Goal: Information Seeking & Learning: Find specific page/section

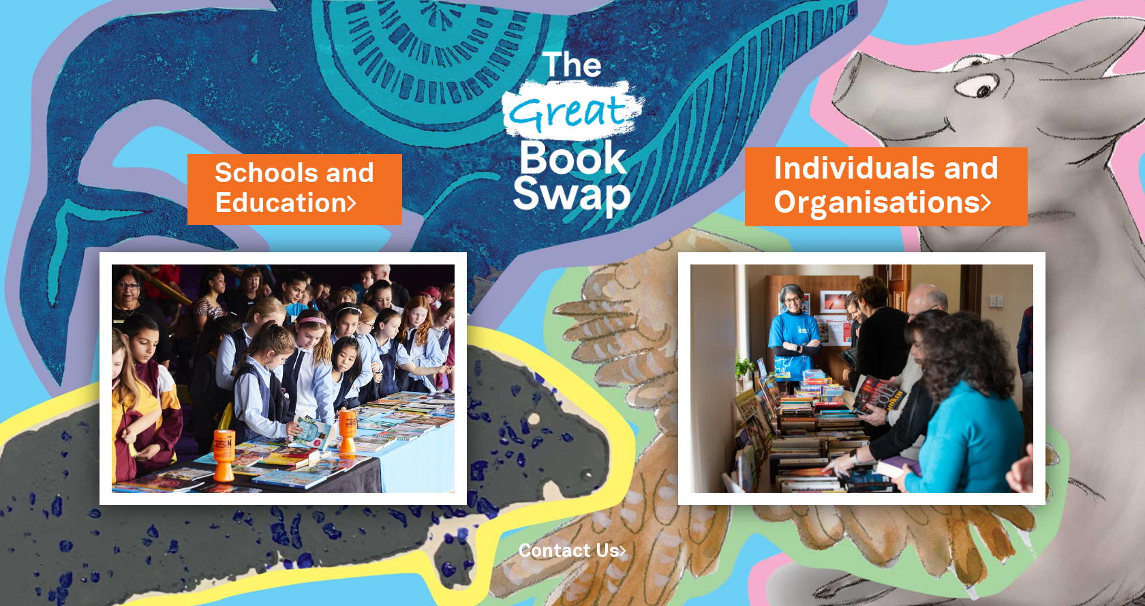
click at [820, 202] on link "Individuals and Organisations" at bounding box center [885, 187] width 225 height 76
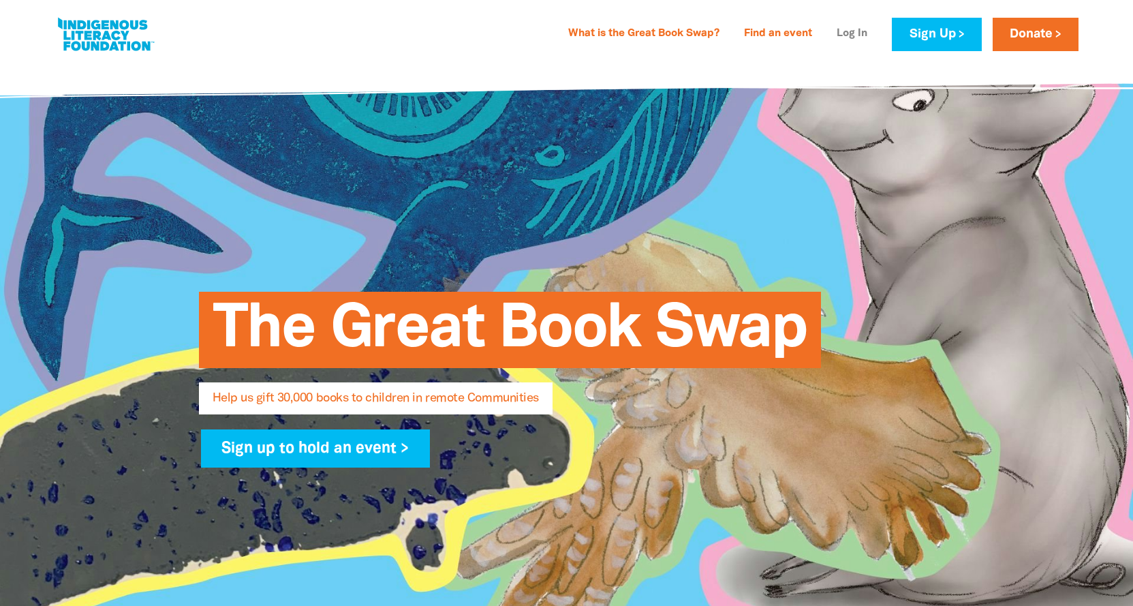
click at [849, 33] on link "Log In" at bounding box center [851, 34] width 47 height 22
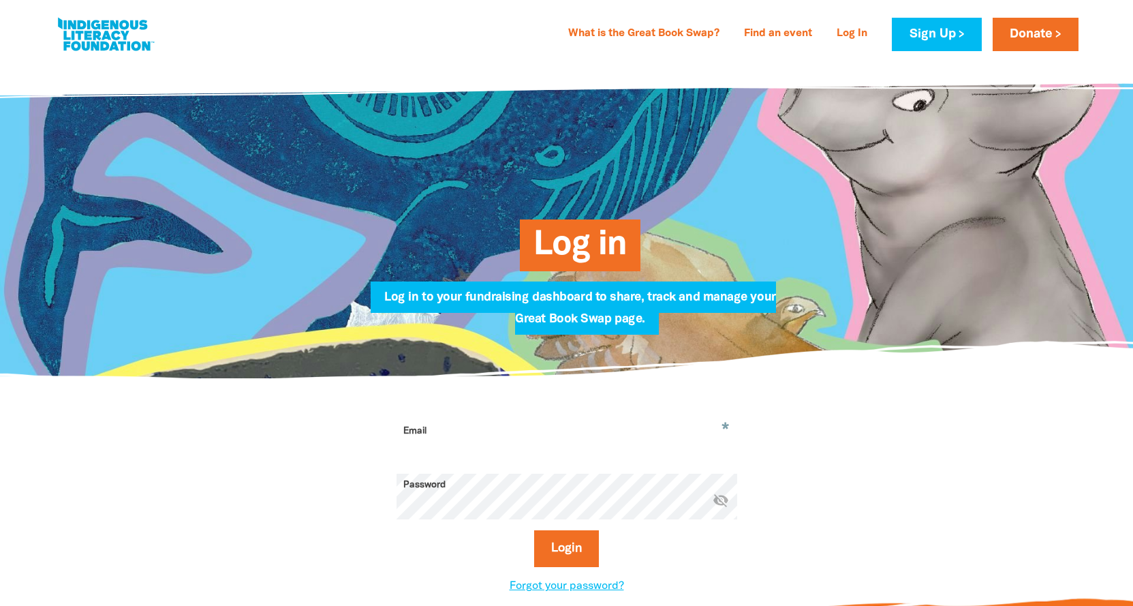
click at [435, 432] on input "Email" at bounding box center [566, 441] width 341 height 43
click at [430, 439] on input "Email" at bounding box center [566, 441] width 341 height 43
click at [493, 450] on input "Nipaluna" at bounding box center [566, 441] width 341 height 43
drag, startPoint x: 474, startPoint y: 452, endPoint x: 364, endPoint y: 436, distance: 110.9
click at [356, 439] on div "* Email Nipaluna Please enter a valid email address warning Password * visibili…" at bounding box center [566, 507] width 477 height 174
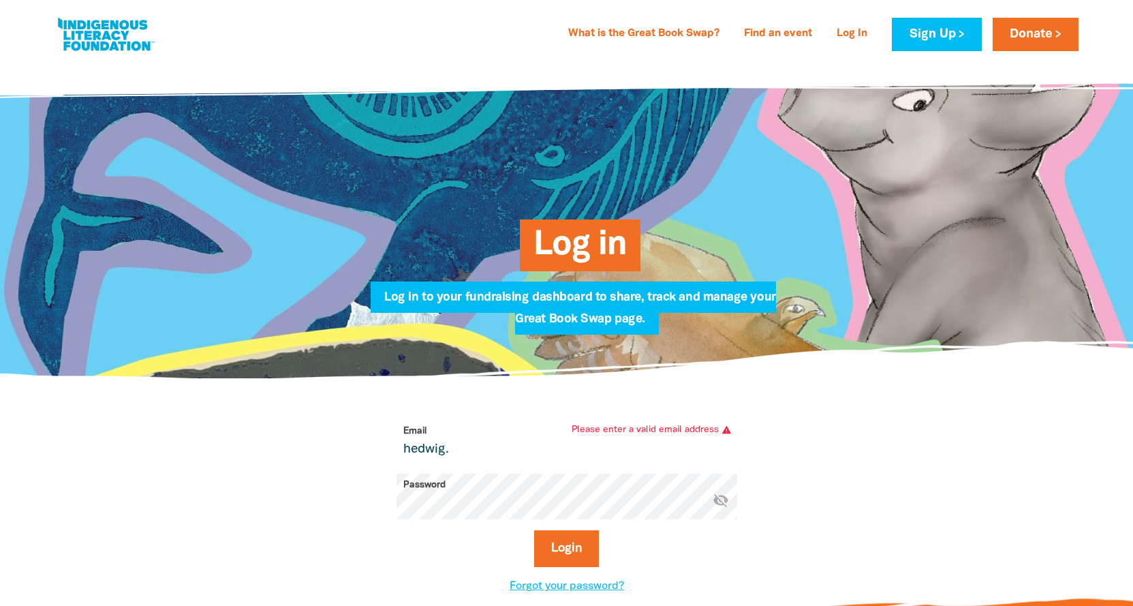
type input "[EMAIL_ADDRESS][DOMAIN_NAME]"
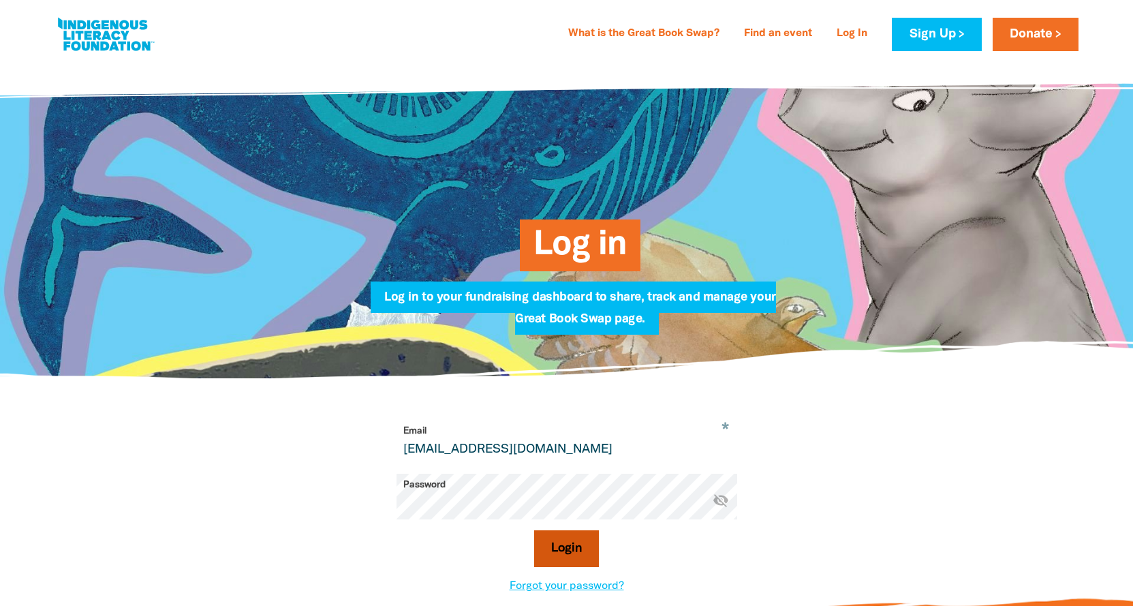
click at [561, 552] on button "Login" at bounding box center [566, 548] width 65 height 37
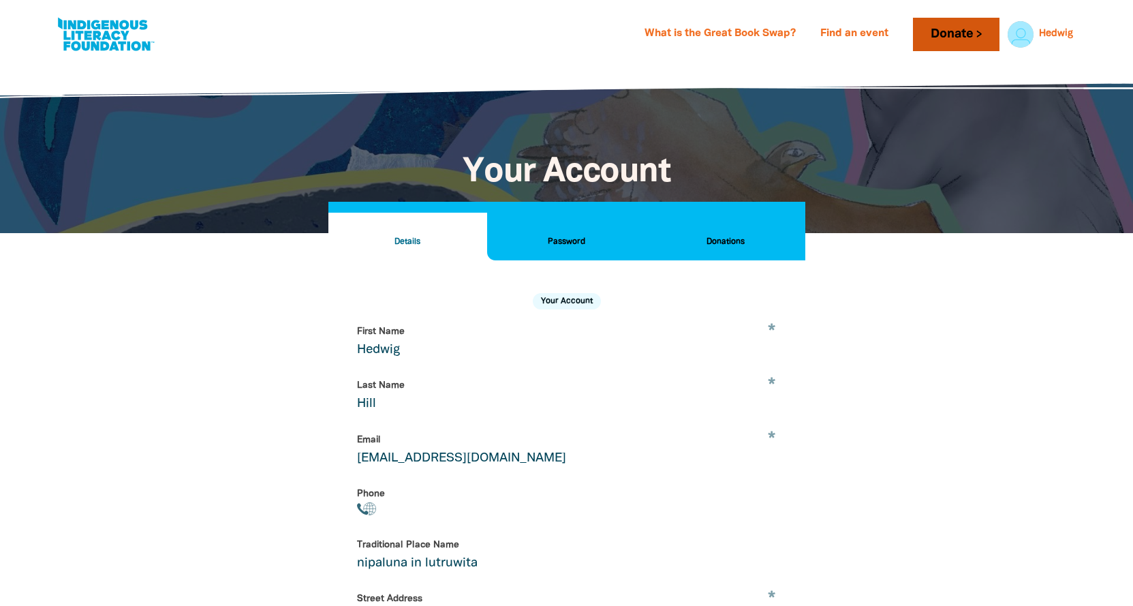
click at [946, 33] on link "Donate" at bounding box center [956, 34] width 86 height 33
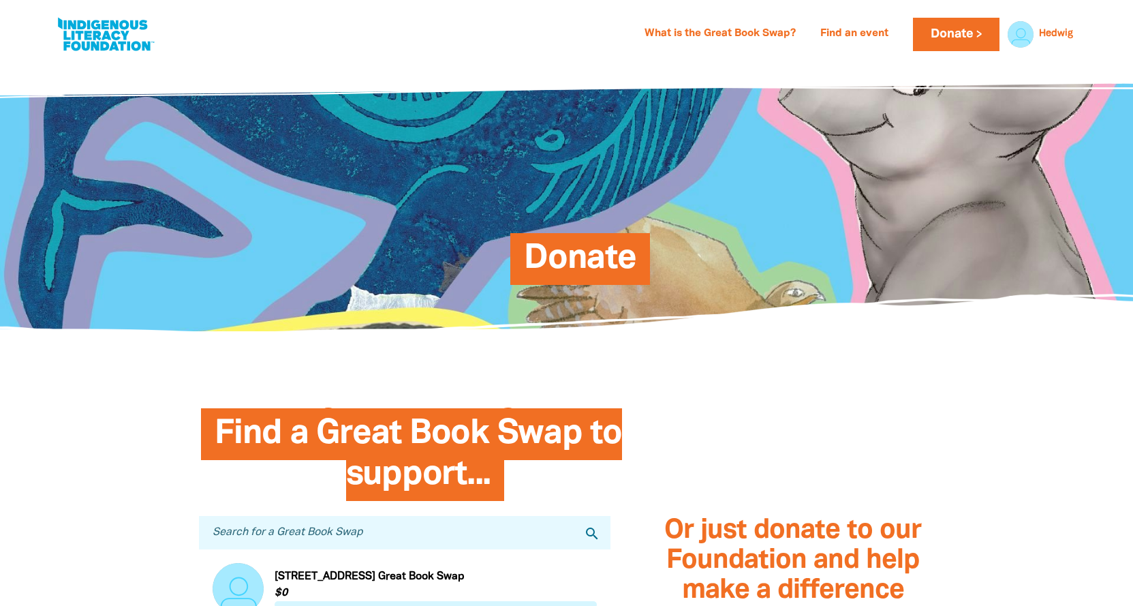
scroll to position [318, 0]
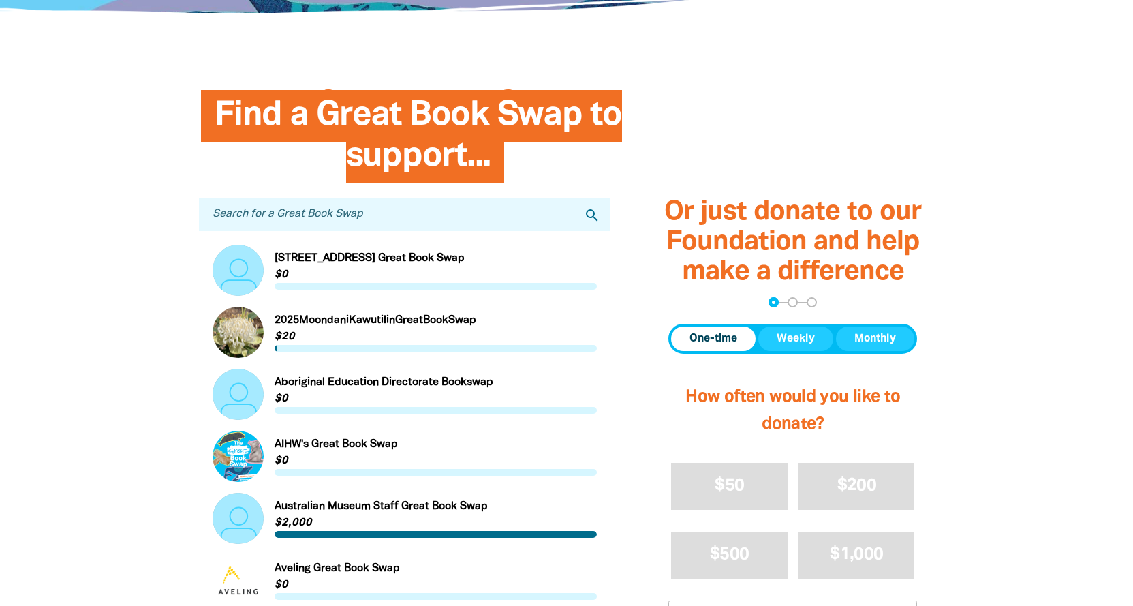
drag, startPoint x: 282, startPoint y: 217, endPoint x: 303, endPoint y: 214, distance: 21.3
click at [283, 217] on input "Search for a Great Book Swap" at bounding box center [405, 214] width 412 height 33
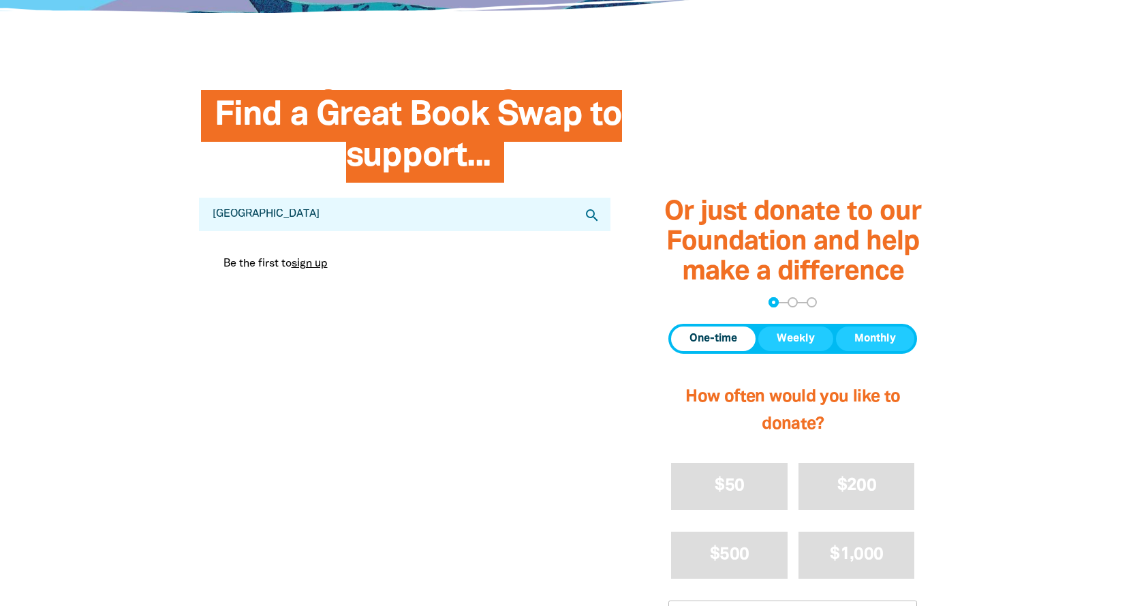
click at [591, 213] on icon "search" at bounding box center [592, 215] width 16 height 16
click at [334, 228] on input "mount Carmel College" at bounding box center [405, 214] width 412 height 33
click at [241, 213] on input "mount Carmel College" at bounding box center [405, 214] width 412 height 33
click at [368, 224] on input "mount Carmel College" at bounding box center [405, 214] width 412 height 33
click at [594, 213] on icon "search" at bounding box center [592, 215] width 16 height 16
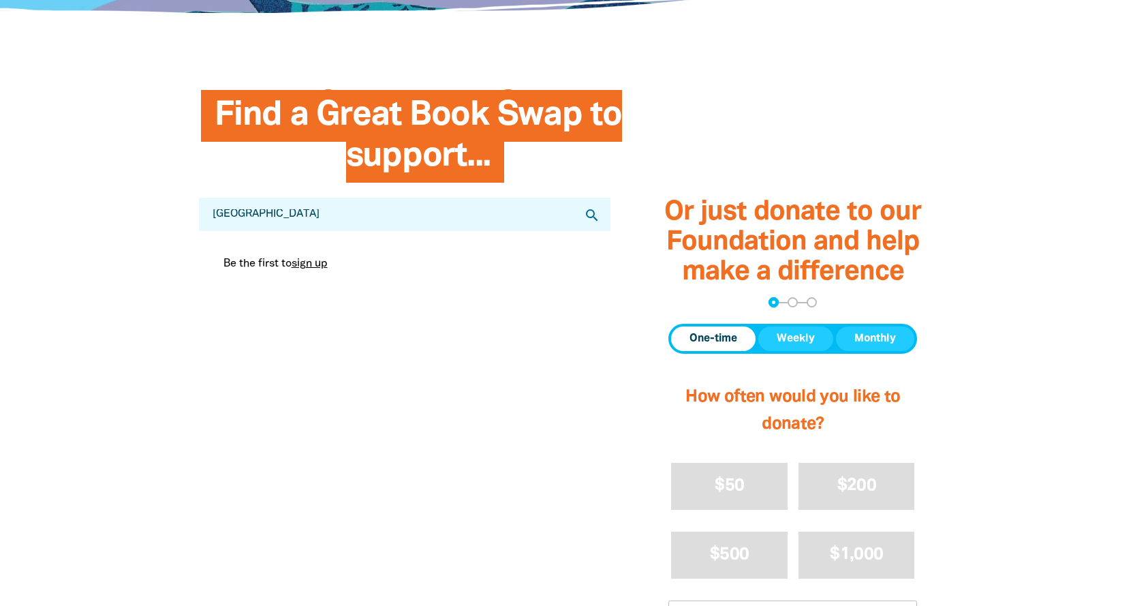
drag, startPoint x: 334, startPoint y: 217, endPoint x: 39, endPoint y: 195, distance: 295.8
click at [39, 195] on section "Find a Great Book Swap to support... Search for a Great Book Swap mount Carmel …" at bounding box center [566, 446] width 1133 height 757
type input "Mount Carmel College"
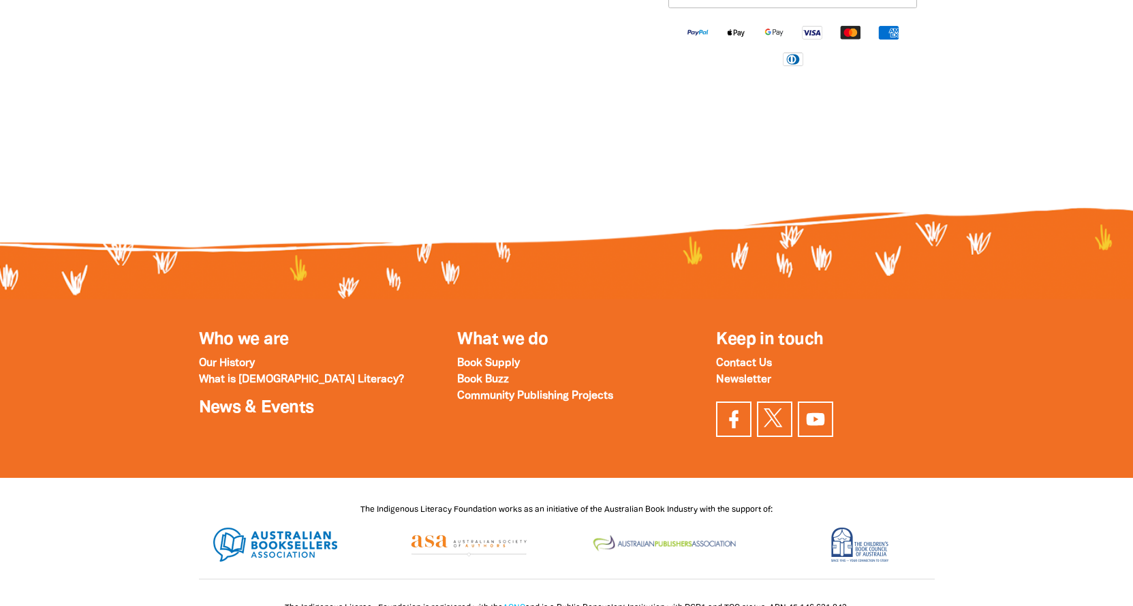
scroll to position [0, 0]
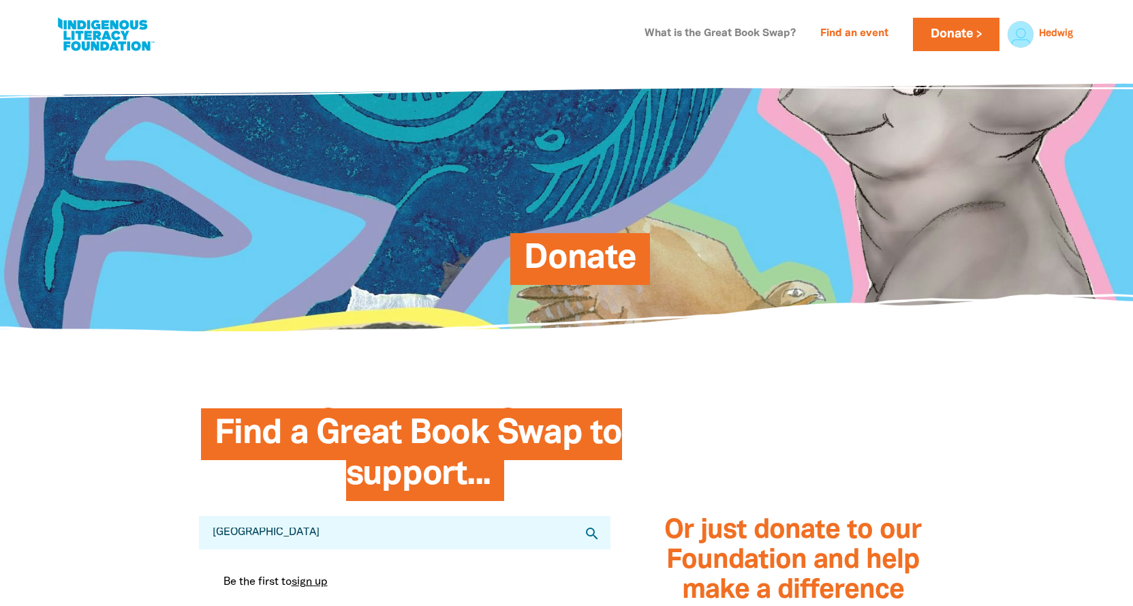
click at [709, 33] on link "What is the Great Book Swap?" at bounding box center [720, 34] width 168 height 22
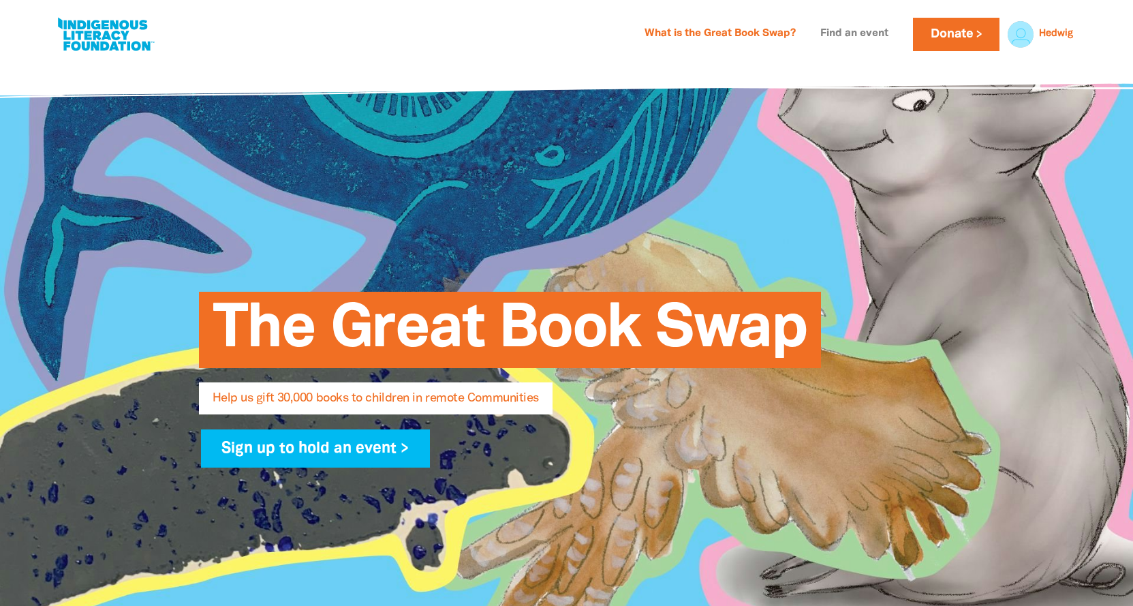
click at [853, 37] on link "Find an event" at bounding box center [854, 34] width 84 height 22
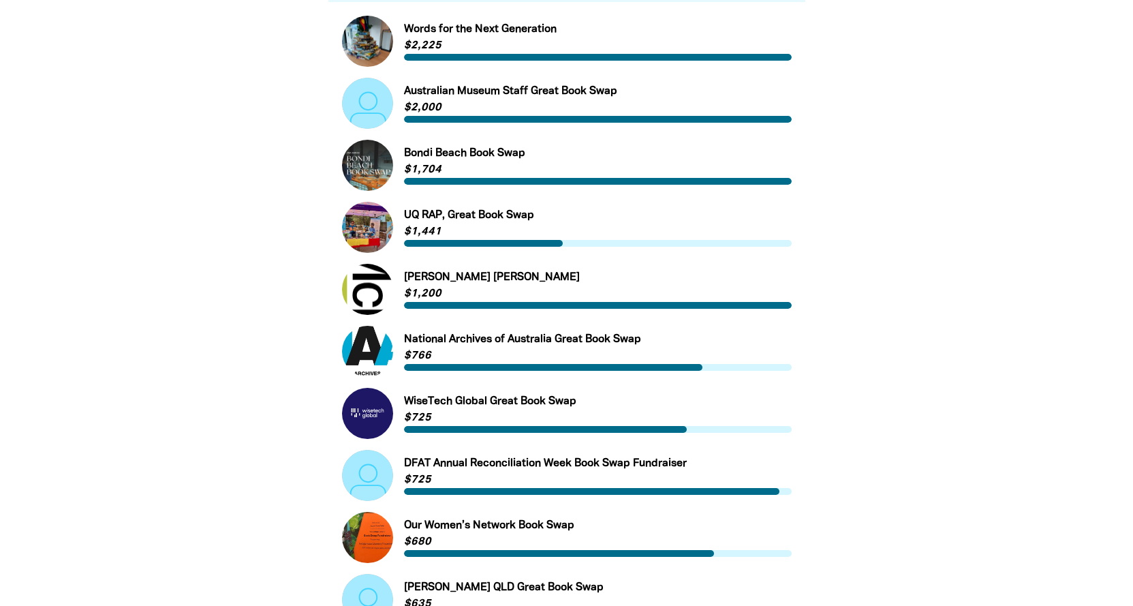
scroll to position [636, 0]
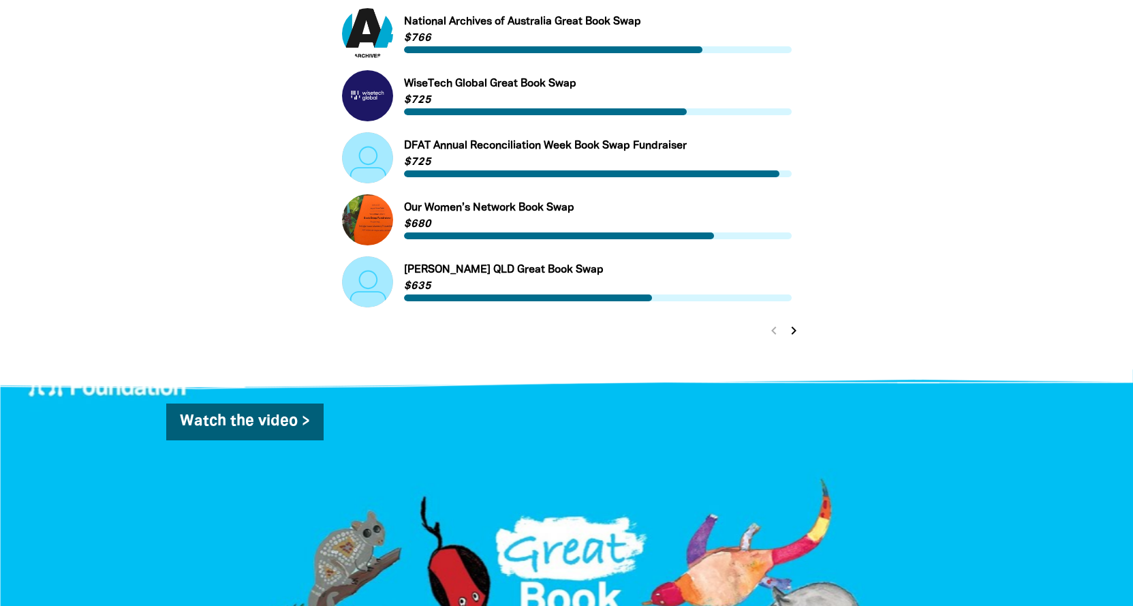
click at [792, 332] on icon "chevron_right" at bounding box center [793, 330] width 16 height 16
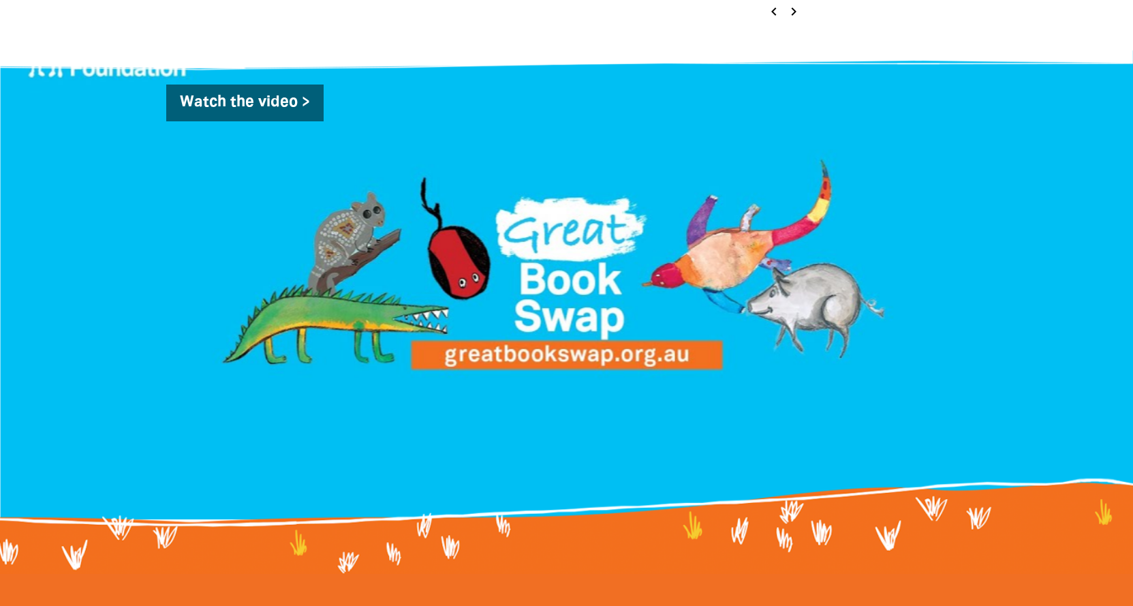
scroll to position [636, 0]
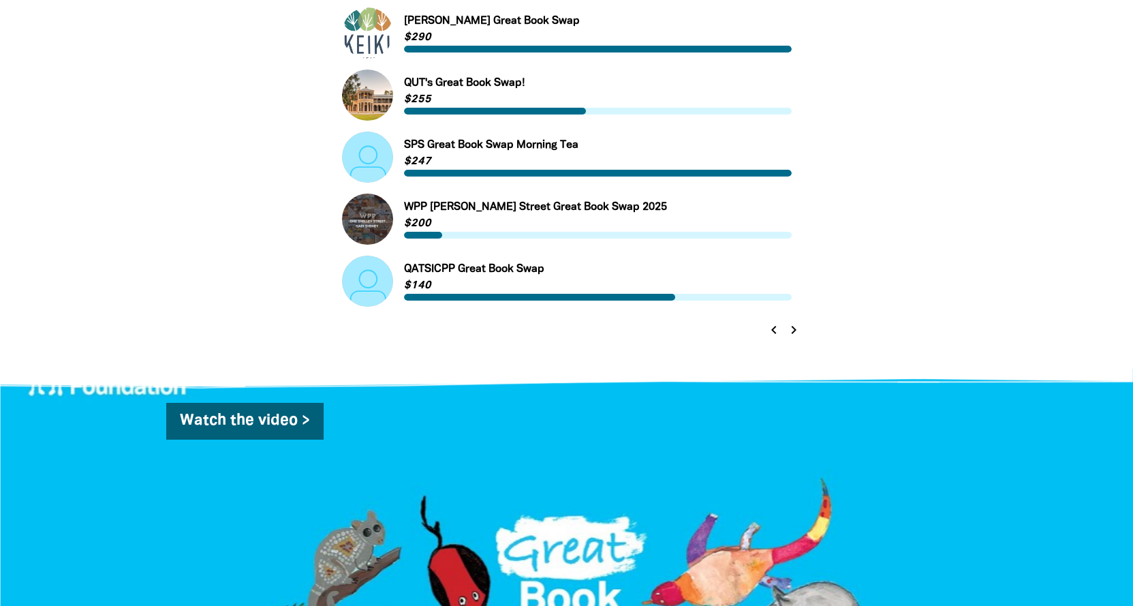
click at [796, 330] on icon "chevron_right" at bounding box center [793, 330] width 16 height 16
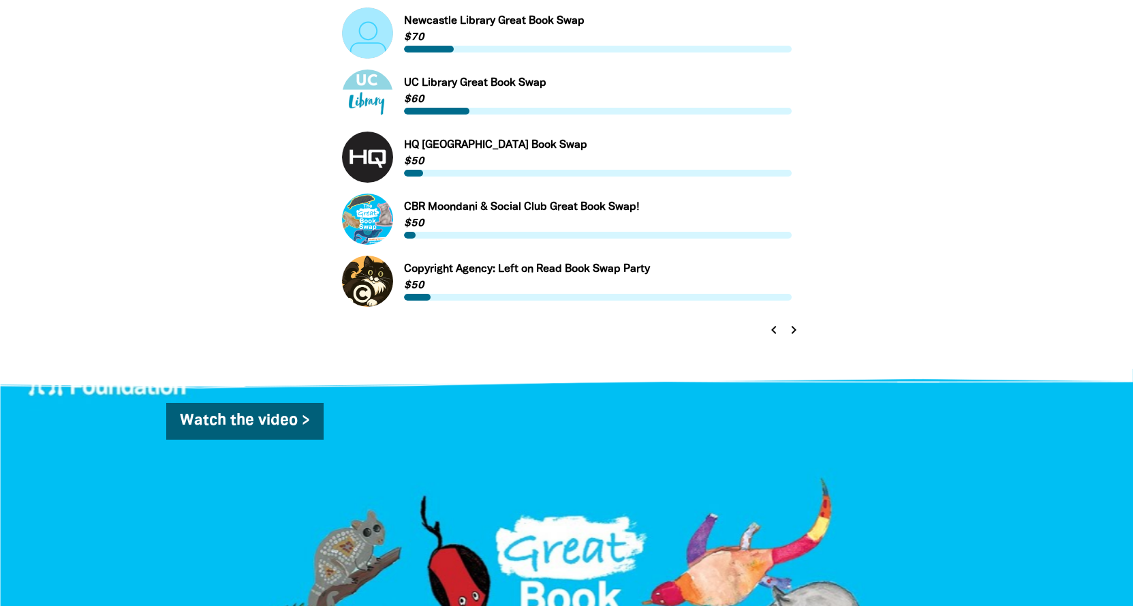
click at [796, 333] on icon "chevron_right" at bounding box center [793, 330] width 16 height 16
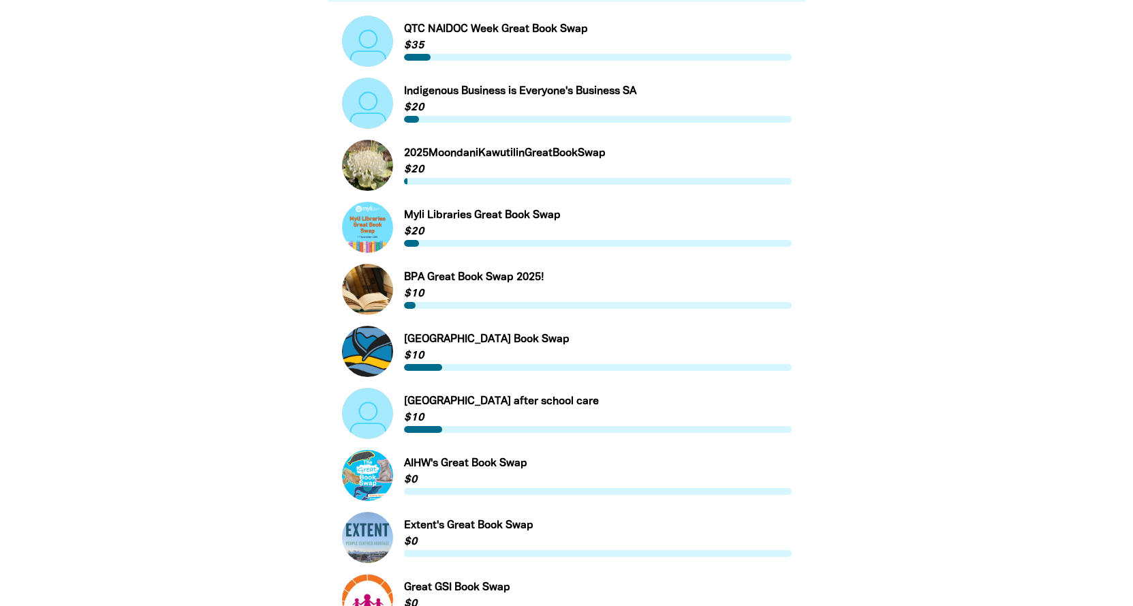
scroll to position [0, 0]
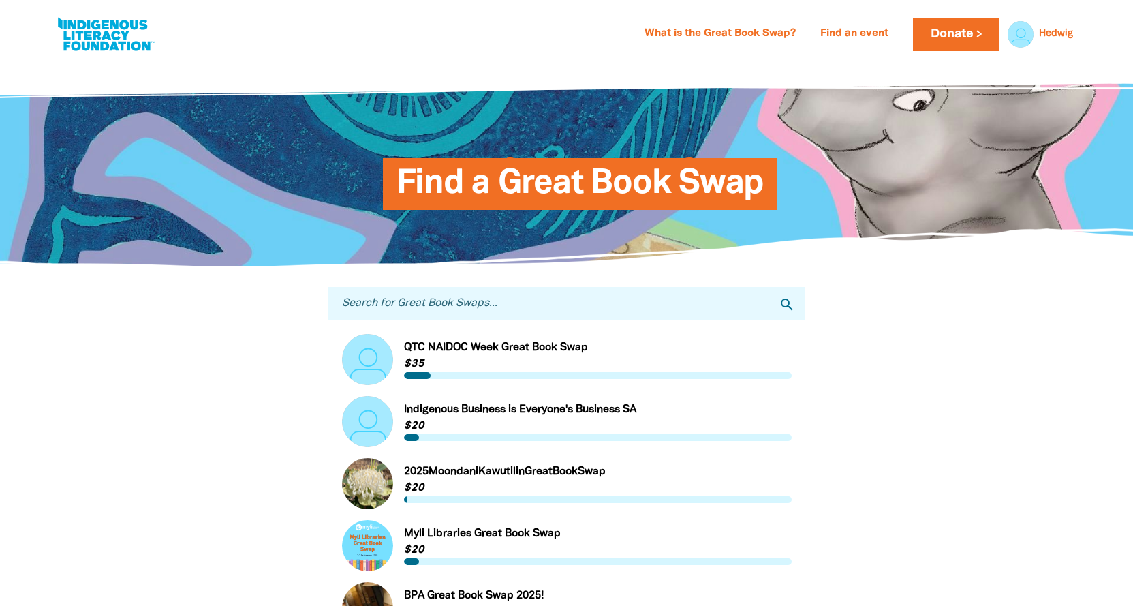
click at [390, 305] on input "Search for Great Book Swaps..." at bounding box center [566, 303] width 477 height 33
paste input "Marntuwunyini"
type input "Marntuwunyini"
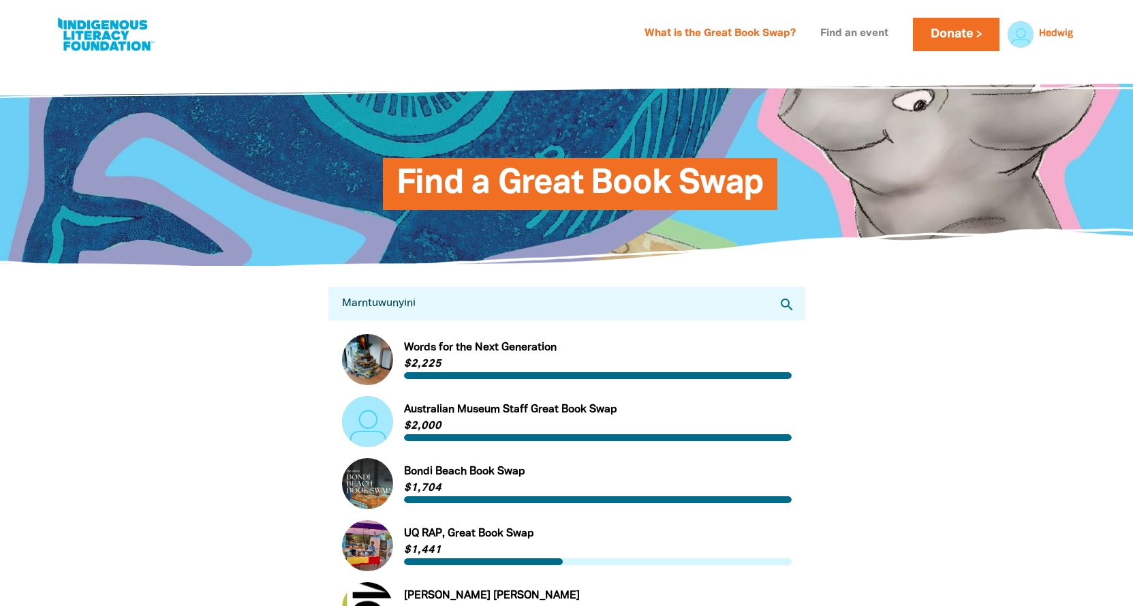
click at [841, 35] on link "Find an event" at bounding box center [854, 34] width 84 height 22
click at [741, 35] on link "What is the Great Book Swap?" at bounding box center [720, 34] width 168 height 22
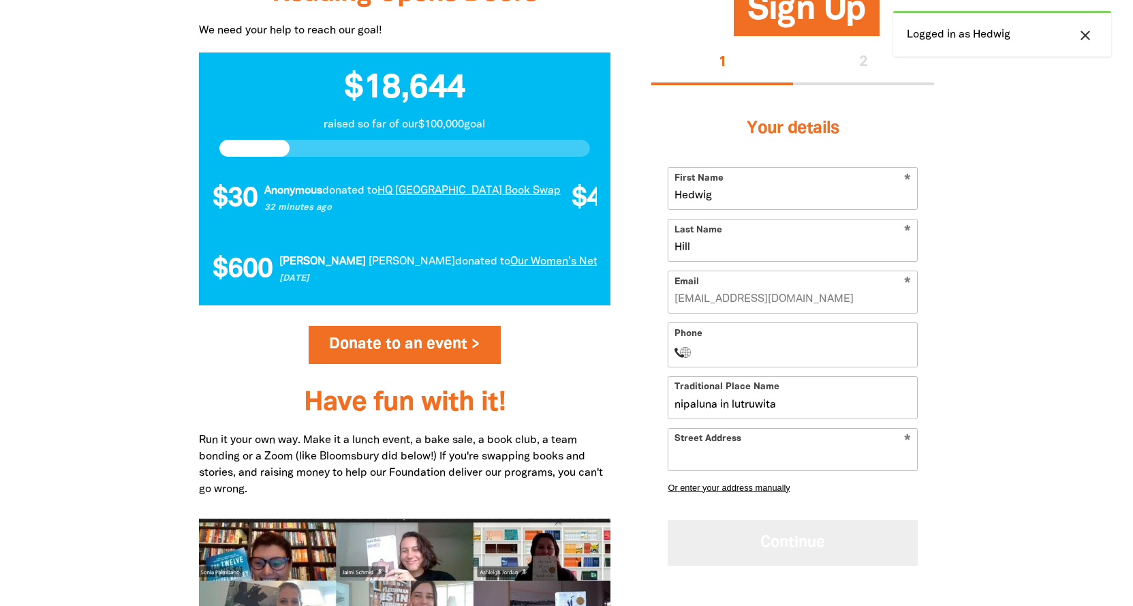
click at [784, 543] on button "Continue" at bounding box center [793, 542] width 250 height 46
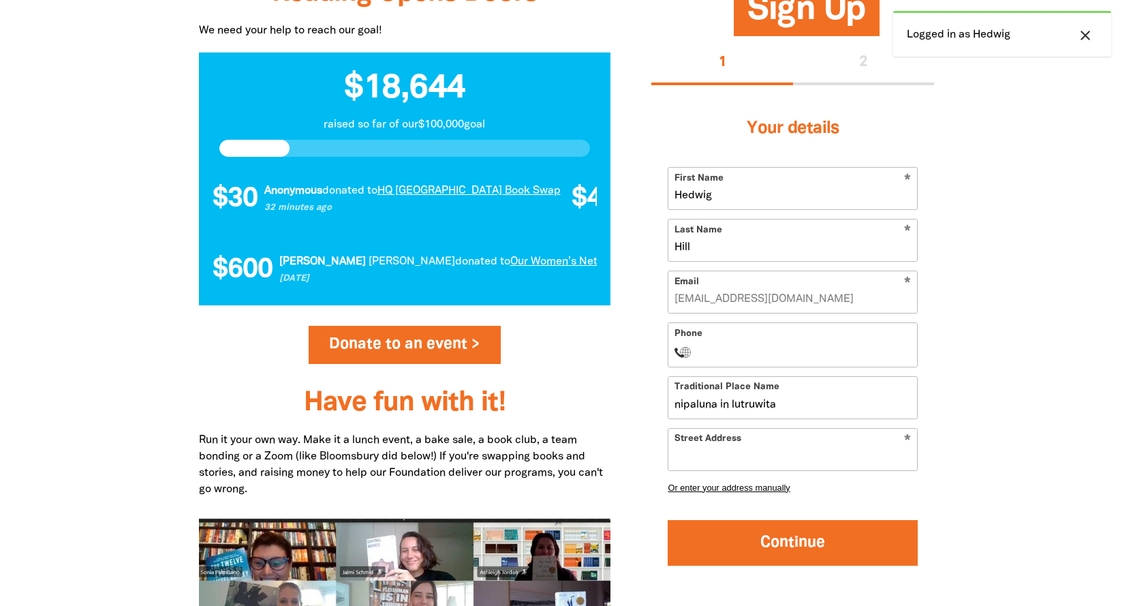
select select "No"
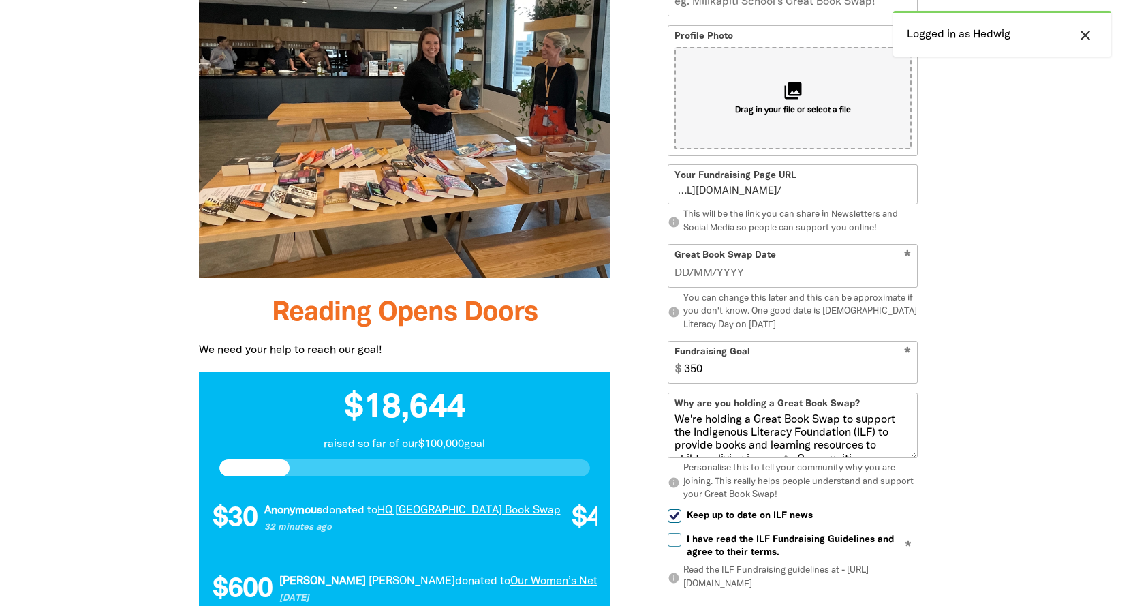
scroll to position [1036, 0]
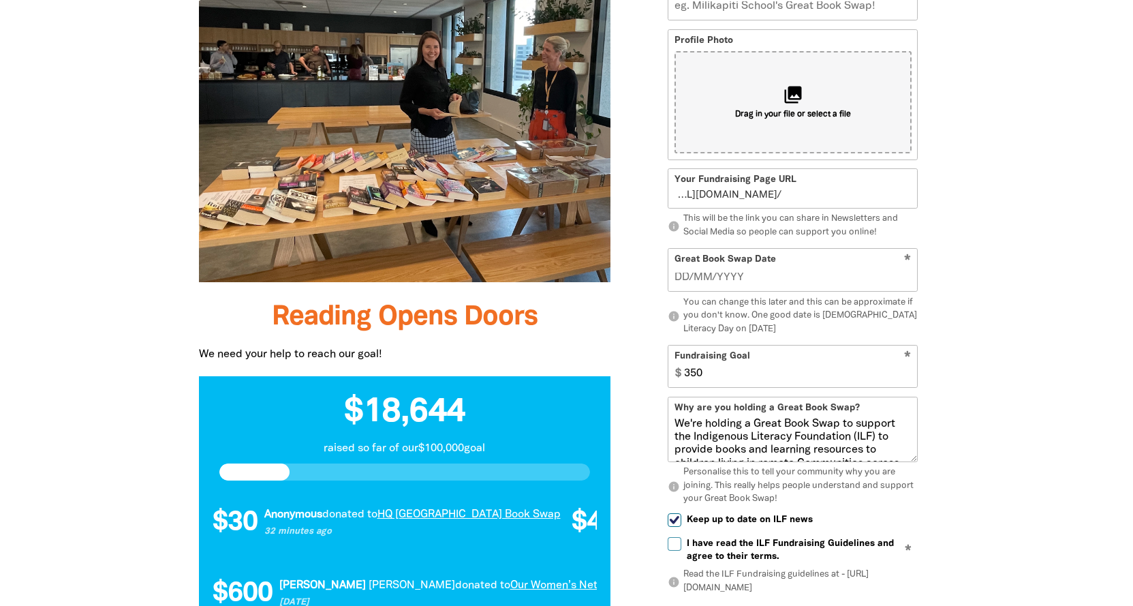
select select "No"
